Goal: Transaction & Acquisition: Purchase product/service

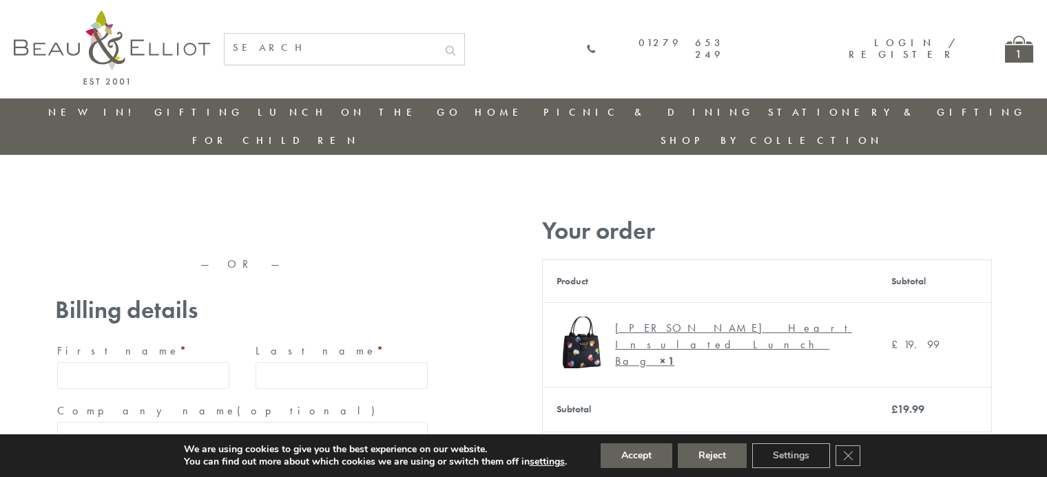
type input "[EMAIL_ADDRESS][DOMAIN_NAME]"
type input "[PERSON_NAME]"
type input "23, [GEOGRAPHIC_DATA], [GEOGRAPHIC_DATA]"
type input "[GEOGRAPHIC_DATA]"
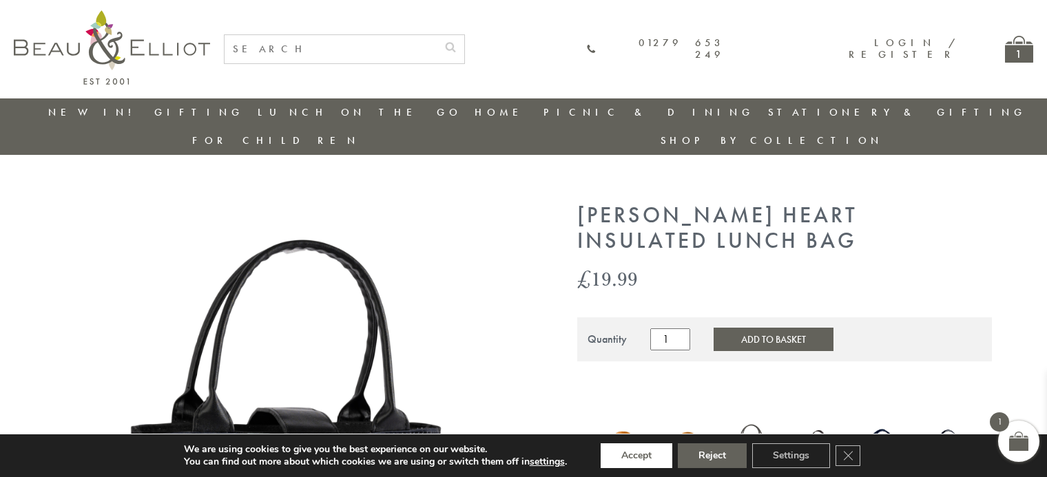
click at [637, 456] on button "Accept" at bounding box center [637, 456] width 72 height 25
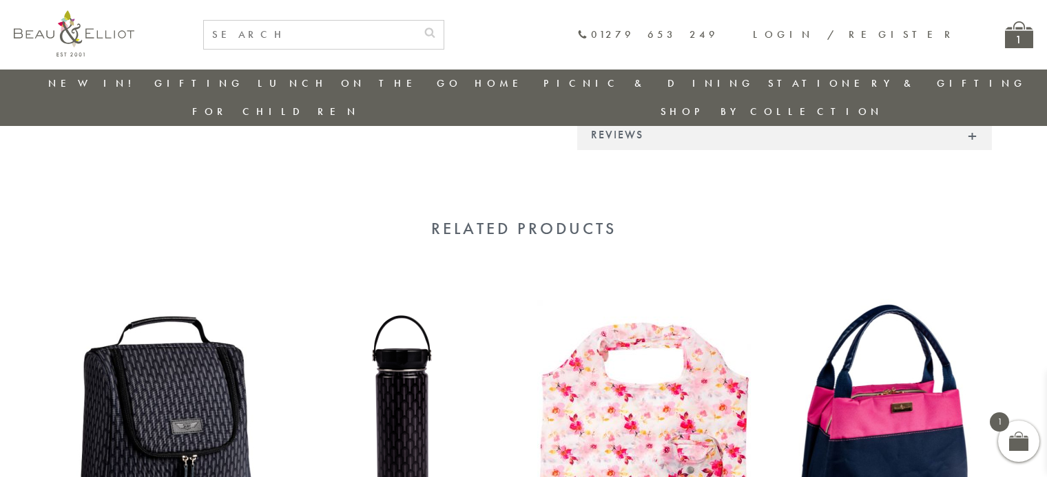
scroll to position [1296, 0]
